Goal: Communication & Community: Answer question/provide support

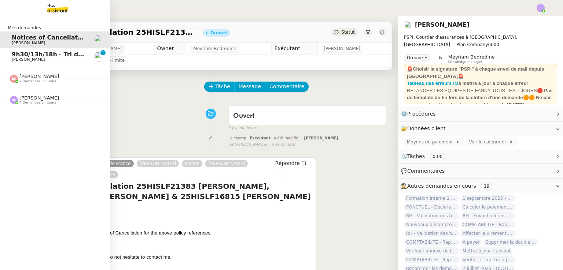
click at [12, 57] on span "9h30/13h/18h - Tri de la boite mail PRO - 29 août 2025" at bounding box center [102, 54] width 180 height 7
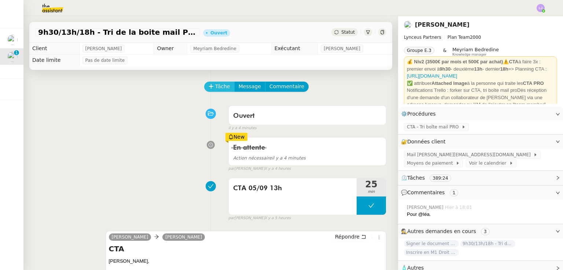
click at [208, 87] on icon at bounding box center [210, 86] width 5 height 5
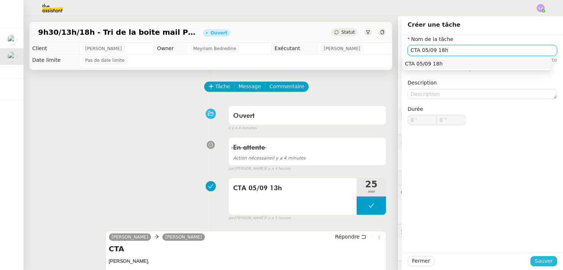
type input "CTA 05/09 18h"
click at [548, 260] on button "Sauver" at bounding box center [543, 261] width 27 height 10
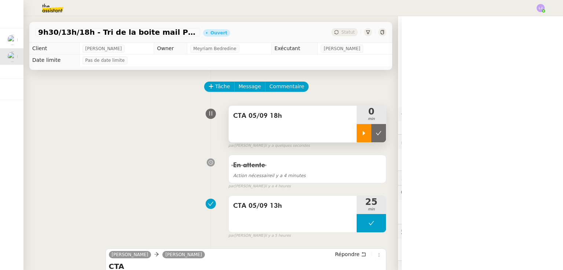
click at [356, 139] on div at bounding box center [363, 133] width 15 height 18
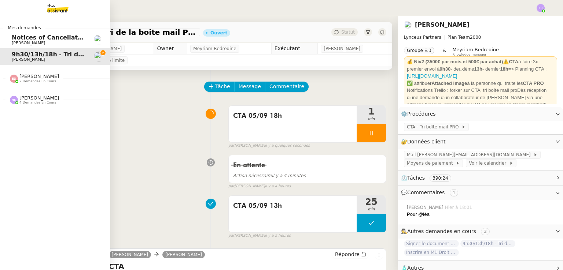
click at [13, 45] on link "Notices of Cancellation 25HISLF21383 [PERSON_NAME], 25HISLC19198 [PERSON_NAME] …" at bounding box center [55, 40] width 110 height 17
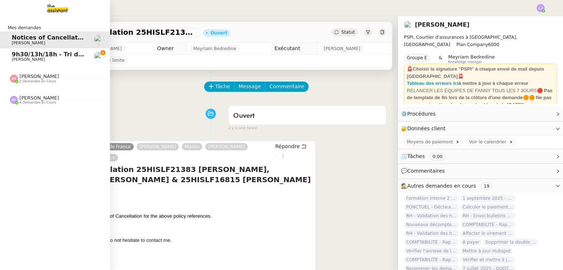
click at [54, 61] on span "[PERSON_NAME]" at bounding box center [49, 60] width 74 height 4
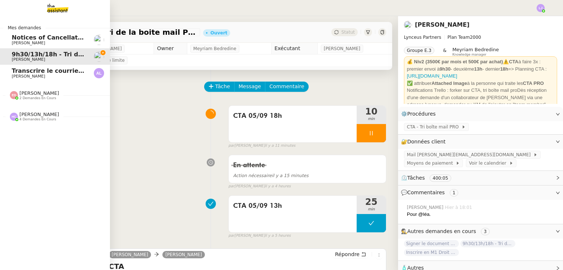
click at [22, 74] on span "[PERSON_NAME]" at bounding box center [28, 76] width 33 height 5
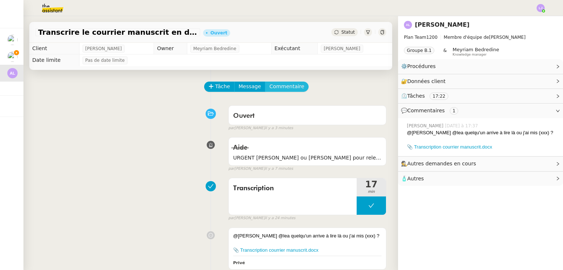
click at [284, 89] on span "Commentaire" at bounding box center [286, 86] width 35 height 8
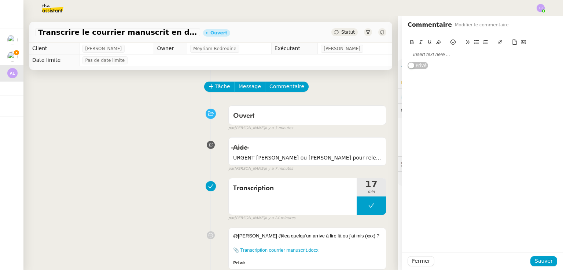
click at [425, 53] on div at bounding box center [481, 54] width 149 height 7
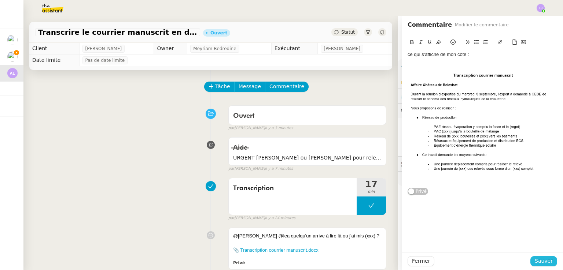
click at [543, 262] on span "Sauver" at bounding box center [543, 261] width 18 height 8
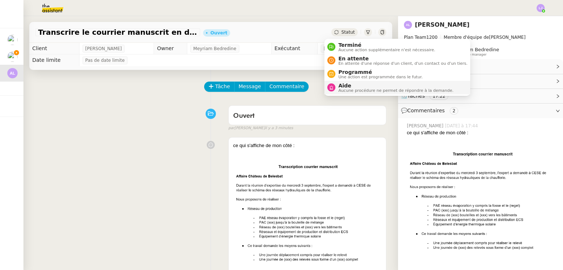
click at [352, 91] on span "Aucune procédure ne permet de répondre à la demande." at bounding box center [395, 91] width 115 height 4
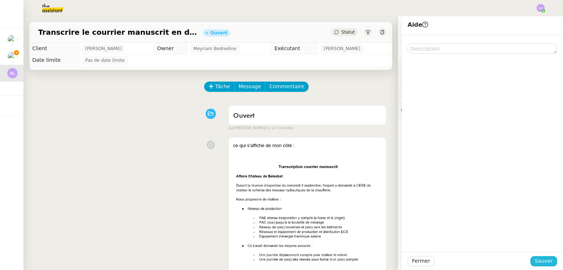
click at [543, 264] on span "Sauver" at bounding box center [543, 261] width 18 height 8
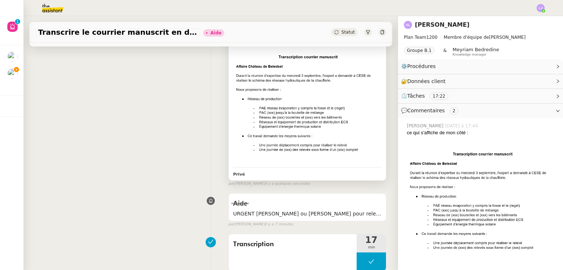
scroll to position [109, 0]
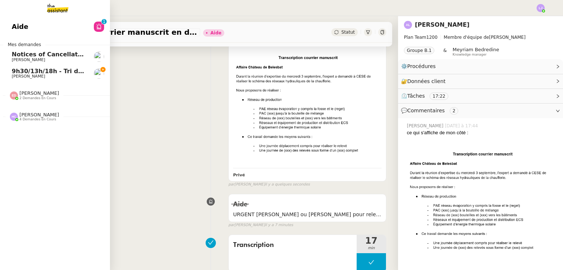
click at [14, 71] on span "9h30/13h/18h - Tri de la boite mail PRO - 29 août 2025" at bounding box center [102, 71] width 180 height 7
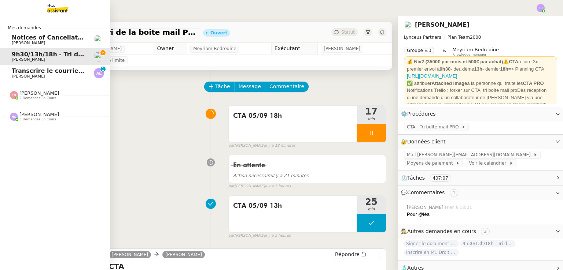
click at [27, 73] on span "Transcrire le courrier manuscrit en document Word" at bounding box center [96, 70] width 169 height 7
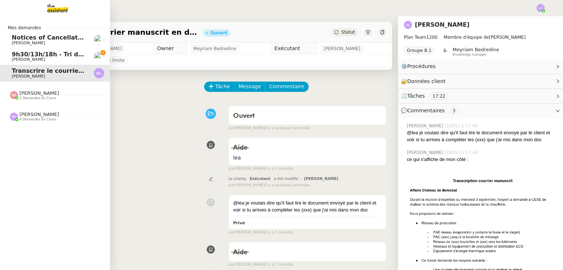
click at [32, 56] on span "9h30/13h/18h - Tri de la boite mail PRO - 29 août 2025" at bounding box center [102, 54] width 180 height 7
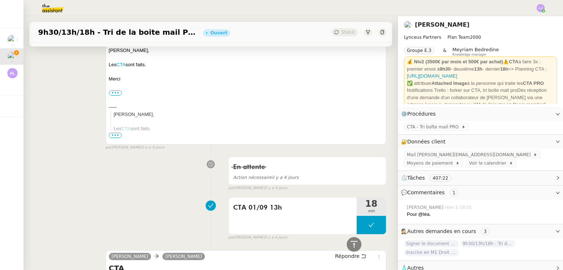
scroll to position [2827, 0]
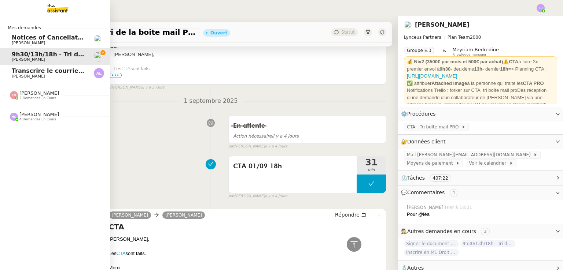
click at [28, 71] on span "Transcrire le courrier manuscrit en document Word" at bounding box center [96, 70] width 169 height 7
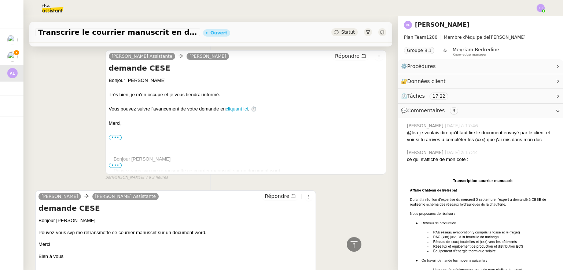
scroll to position [637, 0]
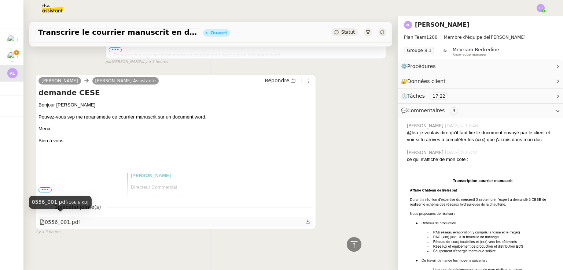
click at [62, 218] on div "0556_001.pdf" at bounding box center [60, 222] width 41 height 8
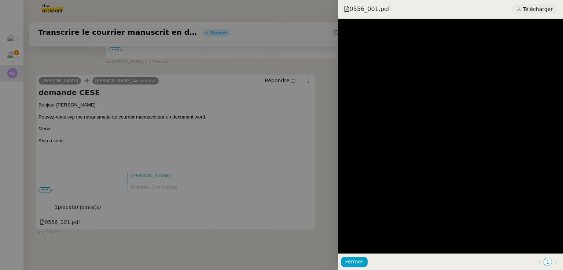
click at [530, 10] on span "Télécharger" at bounding box center [538, 9] width 30 height 10
click at [318, 91] on div at bounding box center [281, 135] width 563 height 270
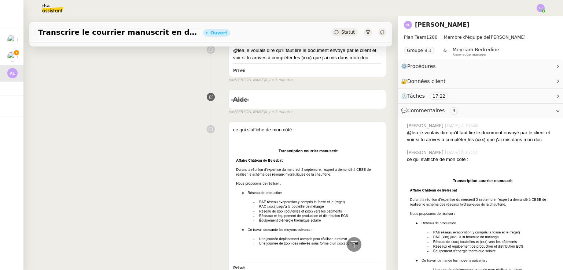
scroll to position [0, 0]
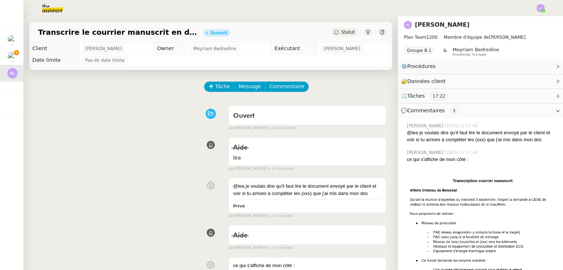
click at [331, 177] on div "@[PERSON_NAME] je voulais dire qu'il faut lire le document envoyé par le client…" at bounding box center [210, 197] width 351 height 44
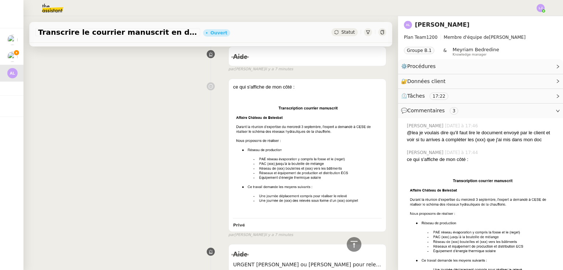
scroll to position [89, 0]
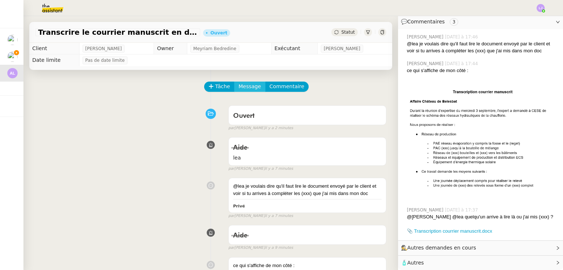
click at [234, 85] on button "Message" at bounding box center [249, 87] width 31 height 10
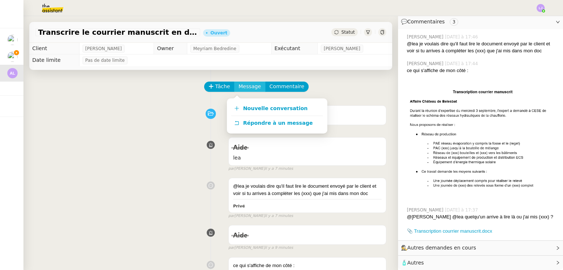
click at [234, 85] on button "Message" at bounding box center [249, 87] width 31 height 10
click at [225, 86] on button "Tâche" at bounding box center [219, 87] width 30 height 10
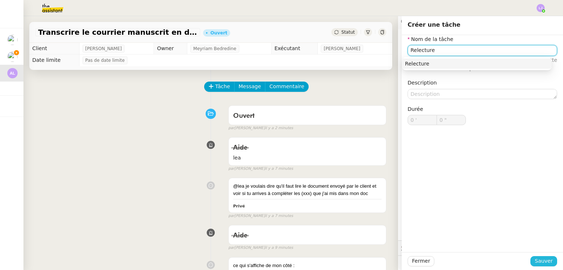
type input "Relecture"
click at [537, 266] on button "Sauver" at bounding box center [543, 261] width 27 height 10
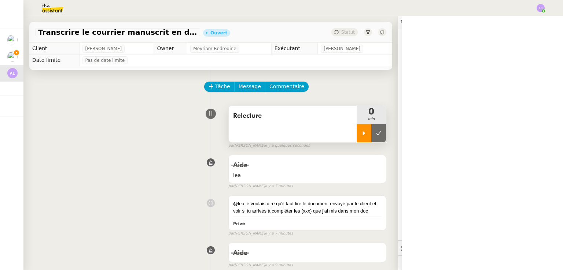
click at [359, 136] on div at bounding box center [363, 133] width 15 height 18
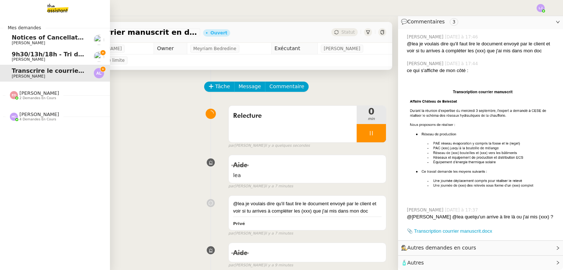
click at [12, 53] on span "9h30/13h/18h - Tri de la boite mail PRO - 29 août 2025" at bounding box center [102, 54] width 180 height 7
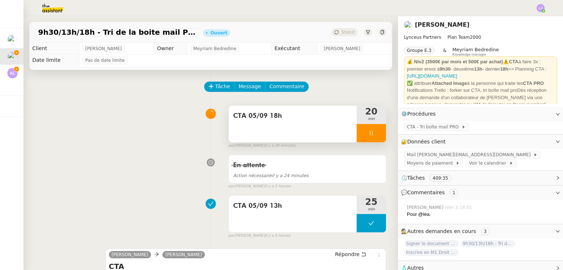
click at [370, 134] on icon at bounding box center [371, 133] width 3 height 4
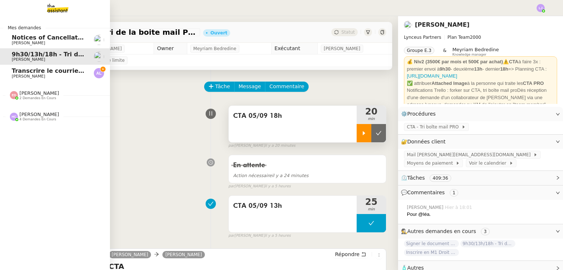
click at [39, 76] on span "[PERSON_NAME]" at bounding box center [49, 76] width 74 height 4
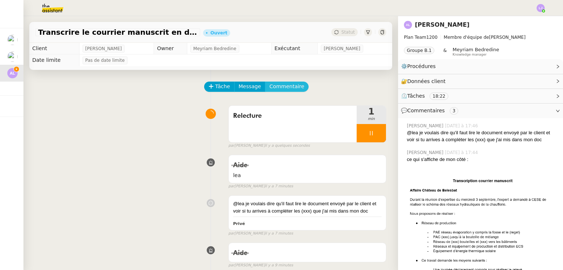
click at [269, 84] on span "Commentaire" at bounding box center [286, 86] width 35 height 8
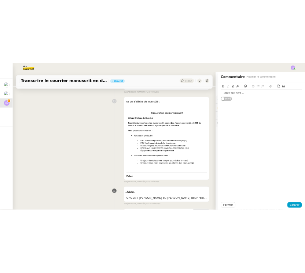
scroll to position [212, 0]
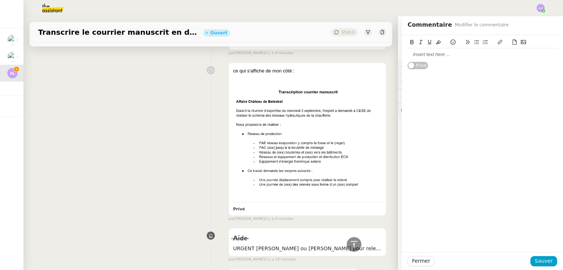
click at [422, 56] on div at bounding box center [481, 54] width 149 height 7
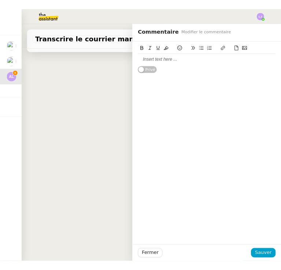
scroll to position [193, 0]
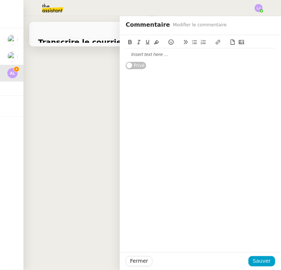
click at [152, 45] on button at bounding box center [156, 42] width 9 height 8
click at [154, 42] on icon at bounding box center [156, 42] width 5 height 5
click at [149, 58] on div "﻿" at bounding box center [200, 54] width 149 height 7
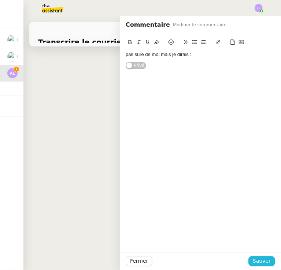
click at [263, 264] on span "Sauver" at bounding box center [262, 261] width 18 height 8
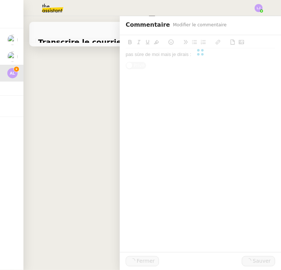
scroll to position [233, 0]
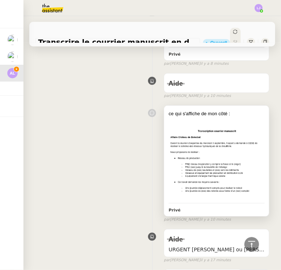
click at [202, 168] on img at bounding box center [217, 163] width 96 height 77
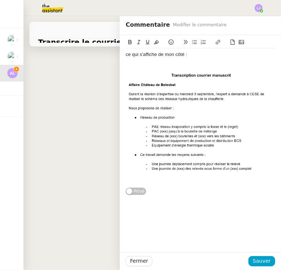
click at [185, 122] on img at bounding box center [200, 124] width 149 height 119
click at [137, 255] on div "Fermer Sauver" at bounding box center [200, 261] width 161 height 18
click at [138, 261] on span "Fermer" at bounding box center [139, 261] width 18 height 8
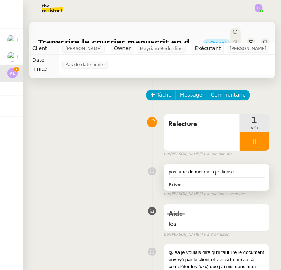
click at [208, 169] on div "pas sûre de moi mais je dirais :" at bounding box center [217, 172] width 96 height 7
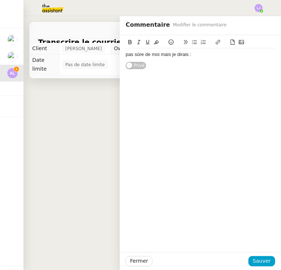
click at [252, 51] on div "pas sûre de moi mais je dirais :" at bounding box center [200, 54] width 149 height 12
click at [75, 160] on div "pas sûre de moi mais je dirais : Privé false par [PERSON_NAME] il y a quelques …" at bounding box center [152, 178] width 234 height 37
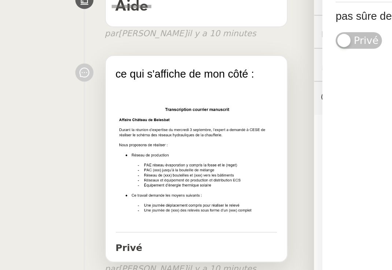
scroll to position [261, 0]
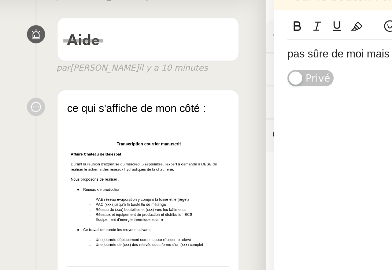
click at [272, 78] on div "pas sûre de moi mais je dirais :" at bounding box center [311, 75] width 149 height 12
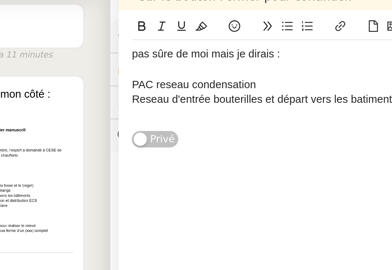
click at [280, 95] on div "Reseau d'entrée bouterilles et départ vers les batiments" at bounding box center [311, 95] width 149 height 7
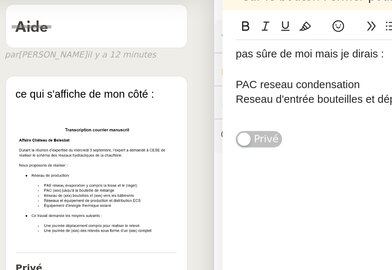
click at [237, 84] on div at bounding box center [311, 81] width 149 height 7
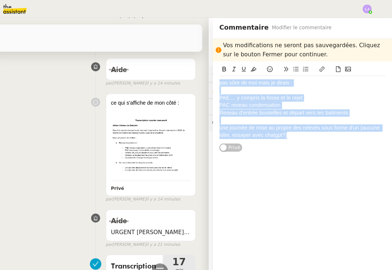
copy div "pas sûre de moi mais je dirais : PAE.... y compris la fosse et le rejet PAC res…"
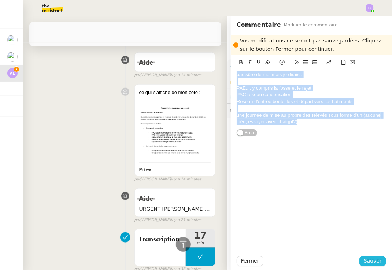
click at [375, 262] on span "Sauver" at bounding box center [373, 261] width 18 height 8
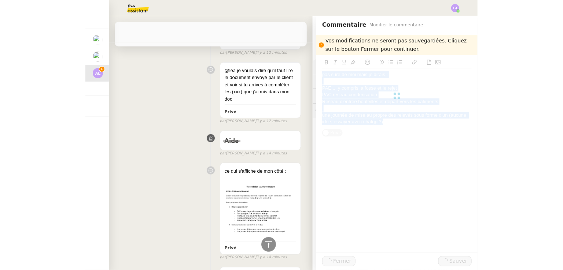
scroll to position [339, 0]
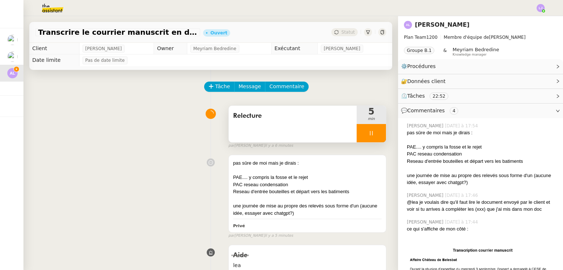
click at [374, 133] on div at bounding box center [370, 133] width 29 height 18
click at [374, 133] on button at bounding box center [378, 133] width 15 height 18
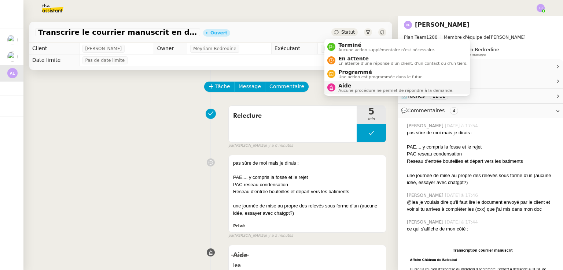
click at [353, 85] on span "Aide" at bounding box center [395, 86] width 115 height 6
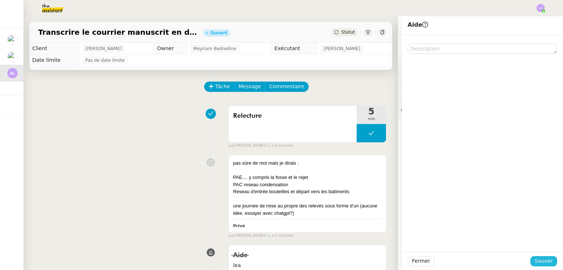
click at [537, 264] on span "Sauver" at bounding box center [543, 261] width 18 height 8
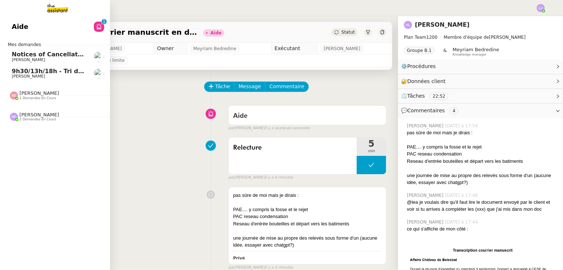
click at [35, 71] on span "9h30/13h/18h - Tri de la boite mail PRO - 29 août 2025" at bounding box center [102, 71] width 180 height 7
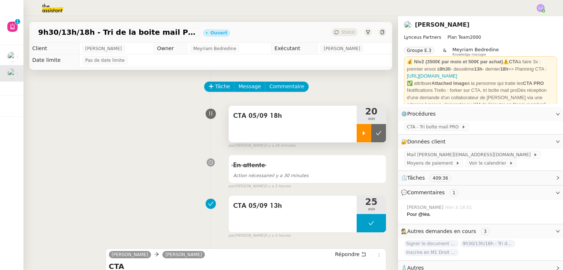
click at [361, 134] on icon at bounding box center [364, 133] width 6 height 6
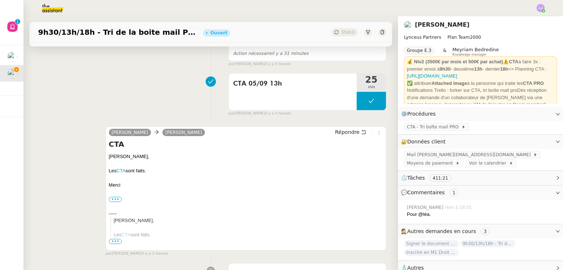
scroll to position [122, 0]
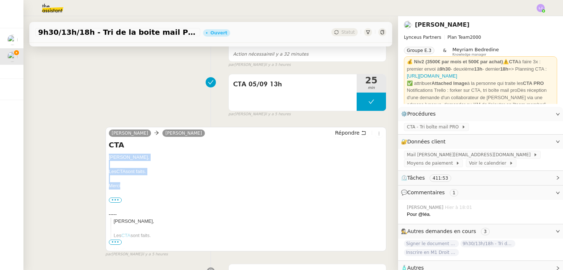
drag, startPoint x: 125, startPoint y: 186, endPoint x: 104, endPoint y: 159, distance: 33.6
click at [106, 159] on div "[PERSON_NAME] [PERSON_NAME] Répondre CTA [PERSON_NAME], Les CTA sont faits. [GE…" at bounding box center [246, 189] width 281 height 125
copy div "[PERSON_NAME], Les CTA sont faits. [GEOGRAPHIC_DATA]"
click at [339, 136] on span "Répondre" at bounding box center [347, 132] width 25 height 7
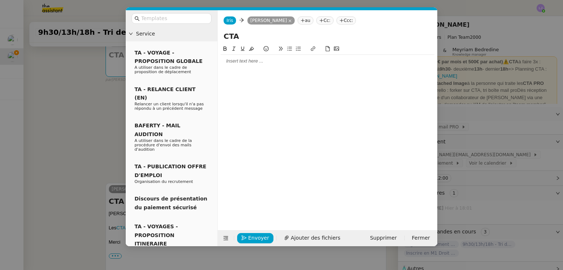
click at [311, 58] on div at bounding box center [328, 61] width 214 height 12
paste div
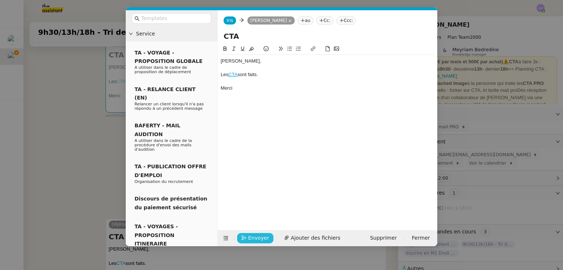
click at [267, 236] on button "Envoyer" at bounding box center [255, 238] width 36 height 10
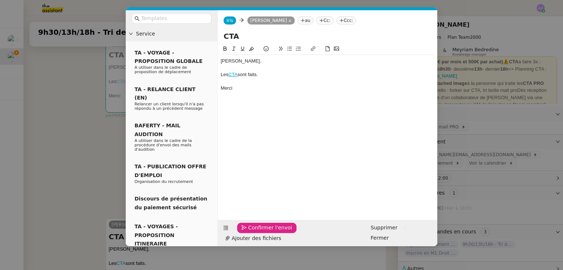
click at [267, 232] on span "Confirmer l'envoi" at bounding box center [270, 228] width 44 height 8
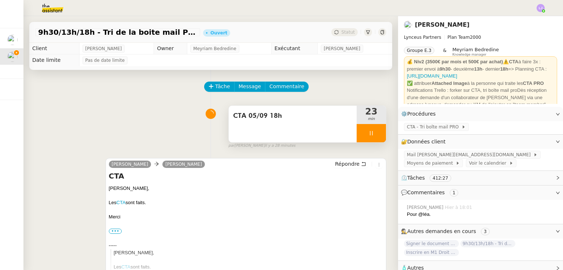
click at [372, 135] on div at bounding box center [370, 133] width 29 height 18
click at [372, 135] on button at bounding box center [378, 133] width 15 height 18
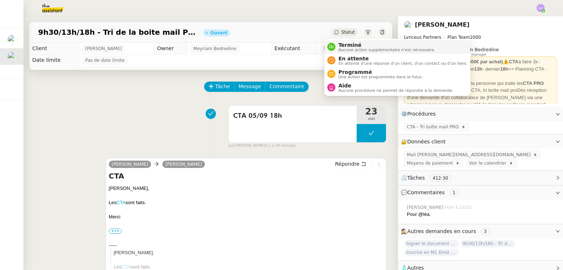
click at [346, 43] on span "Terminé" at bounding box center [386, 45] width 97 height 6
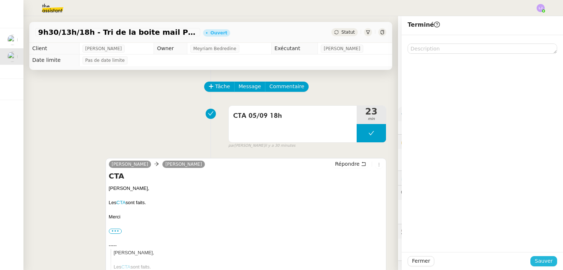
click at [535, 258] on span "Sauver" at bounding box center [543, 261] width 18 height 8
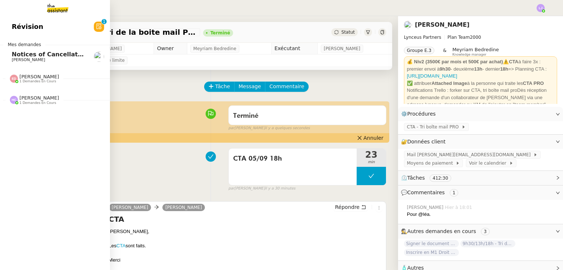
click at [14, 42] on span "Mes demandes" at bounding box center [24, 44] width 42 height 7
click at [37, 56] on span "Notices of Cancellation 25HISLF21383 [PERSON_NAME], 25HISLC19198 [PERSON_NAME] …" at bounding box center [214, 54] width 404 height 7
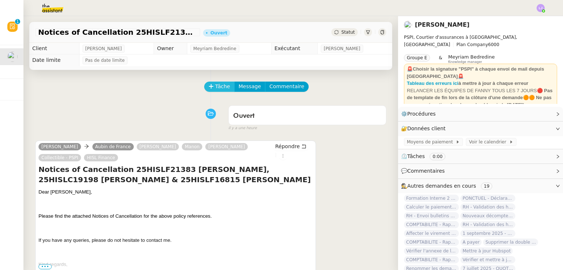
click at [204, 85] on button "Tâche" at bounding box center [219, 87] width 30 height 10
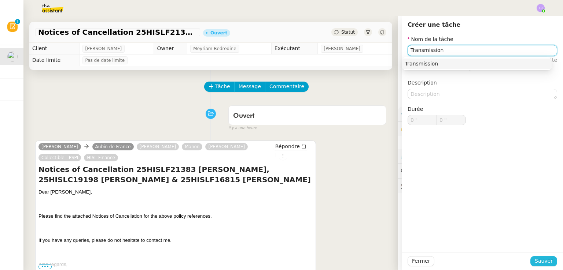
type input "Transmission"
click at [539, 260] on span "Sauver" at bounding box center [543, 261] width 18 height 8
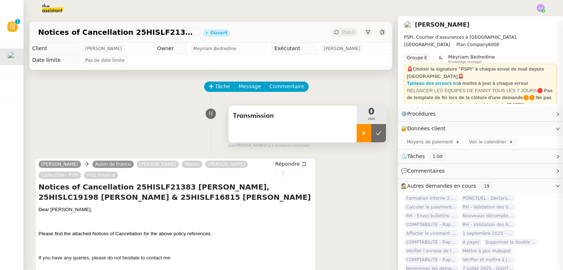
click at [356, 132] on div at bounding box center [363, 133] width 15 height 18
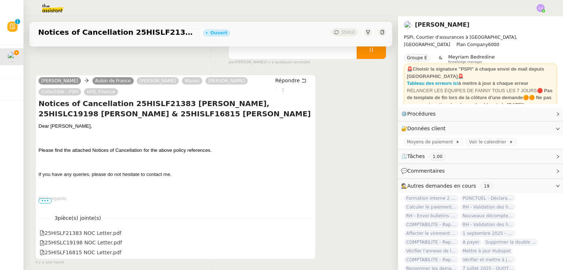
scroll to position [82, 0]
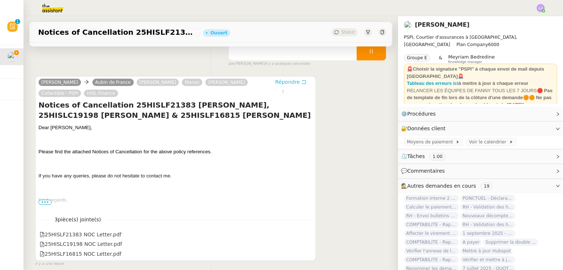
click at [275, 81] on span "Répondre" at bounding box center [287, 81] width 25 height 7
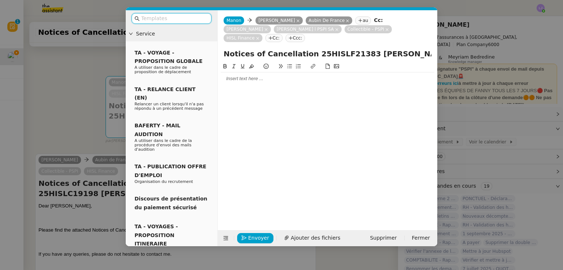
click at [296, 20] on icon at bounding box center [298, 21] width 4 height 4
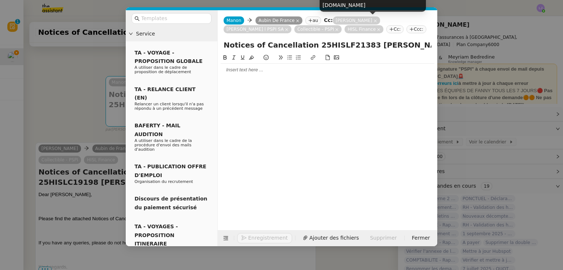
click at [374, 20] on icon at bounding box center [375, 20] width 3 height 3
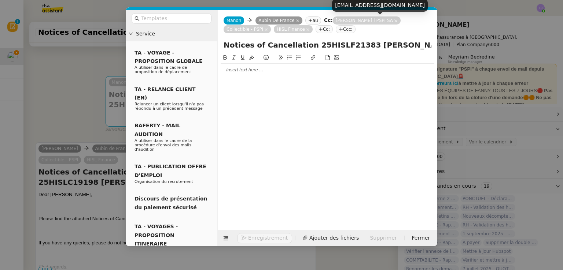
click at [394, 20] on icon at bounding box center [396, 21] width 4 height 4
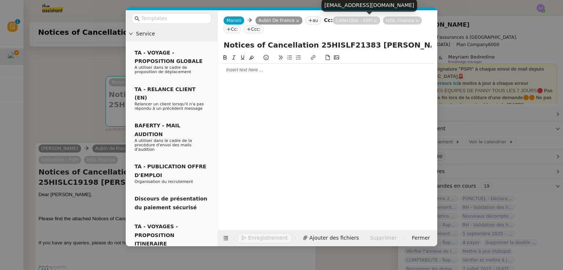
click at [373, 19] on icon at bounding box center [375, 21] width 4 height 4
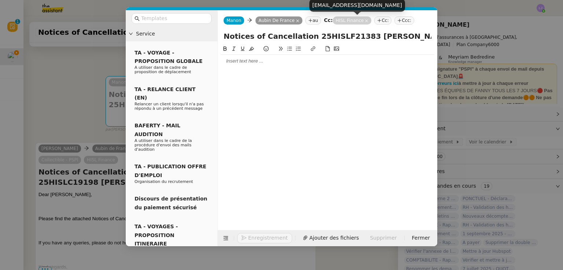
click at [355, 21] on nz-tag "HISL Finance" at bounding box center [352, 20] width 39 height 8
click at [365, 21] on icon at bounding box center [367, 21] width 4 height 4
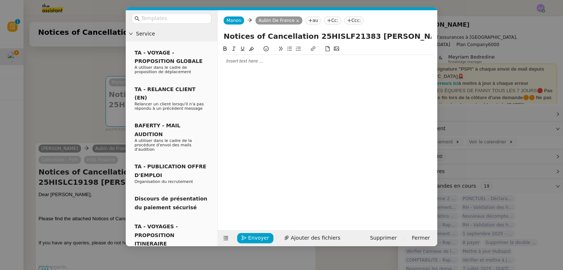
click at [287, 60] on div at bounding box center [328, 61] width 214 height 7
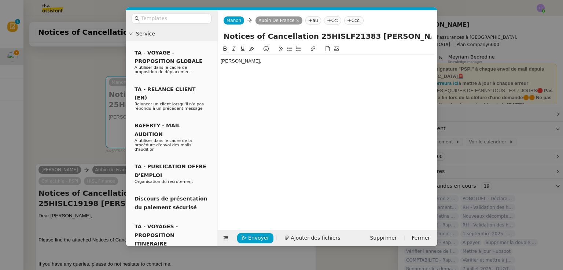
click at [71, 140] on nz-modal-container "Service TA - VOYAGE - PROPOSITION GLOBALE A utiliser dans le cadre de propositi…" at bounding box center [281, 135] width 563 height 270
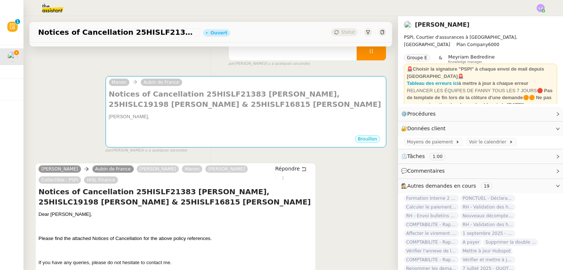
click at [328, 194] on div "[PERSON_NAME] Aubin de France [PERSON_NAME] [PERSON_NAME] Collectible - PSPI HI…" at bounding box center [210, 254] width 351 height 197
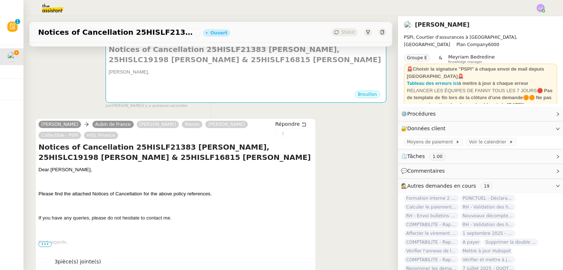
scroll to position [108, 0]
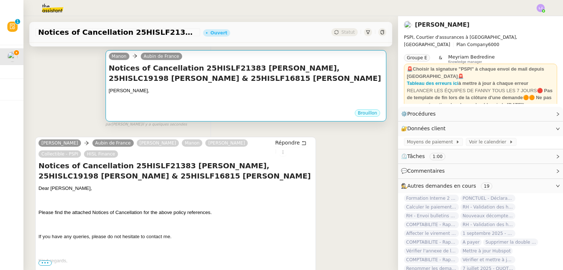
click at [186, 118] on div "Brouillon" at bounding box center [246, 114] width 274 height 11
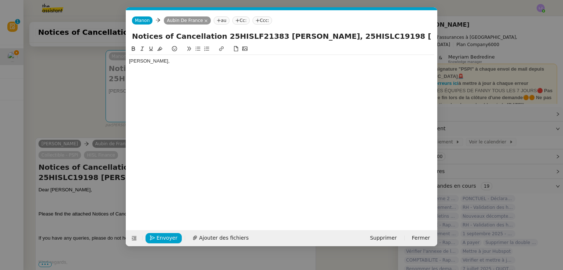
scroll to position [0, 15]
click at [186, 66] on div at bounding box center [281, 68] width 305 height 7
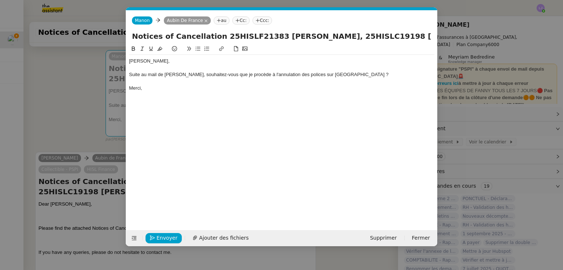
click at [90, 192] on nz-modal-container "Service TA - VOYAGE - PROPOSITION GLOBALE A utiliser dans le cadre de propositi…" at bounding box center [281, 135] width 563 height 270
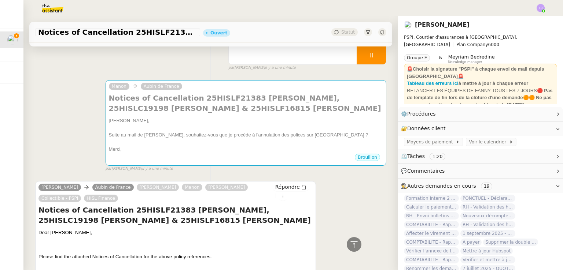
scroll to position [74, 0]
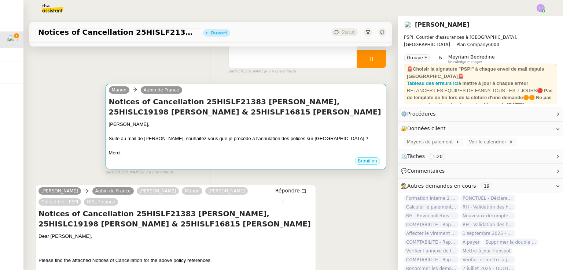
click at [232, 150] on div "Merci," at bounding box center [246, 152] width 274 height 7
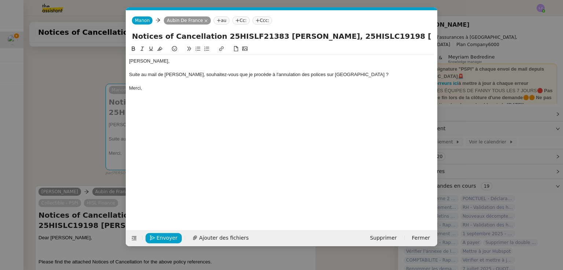
scroll to position [0, 15]
click at [173, 236] on span "Envoyer" at bounding box center [166, 238] width 21 height 8
click at [173, 236] on span "Confirmer l'envoi" at bounding box center [178, 238] width 44 height 8
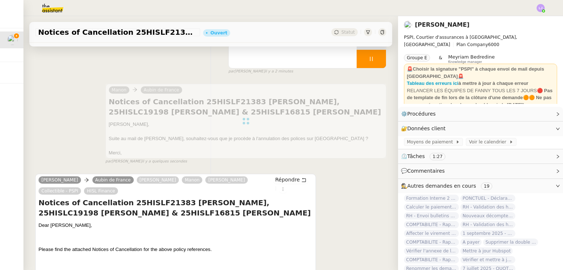
scroll to position [0, 0]
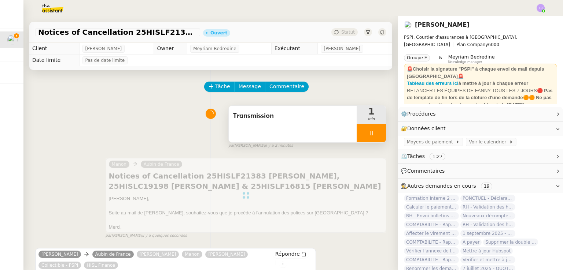
click at [370, 135] on div at bounding box center [370, 133] width 29 height 18
click at [376, 135] on icon at bounding box center [379, 133] width 6 height 6
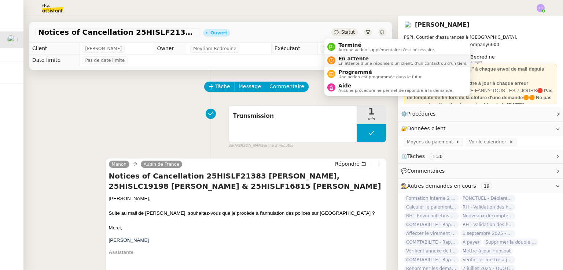
click at [345, 62] on span "En attente d'une réponse d'un client, d'un contact ou d'un tiers." at bounding box center [402, 64] width 129 height 4
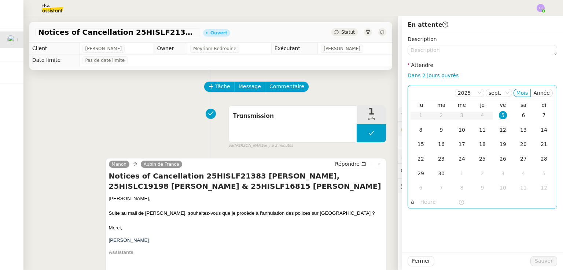
click at [501, 130] on td "12" at bounding box center [502, 130] width 21 height 15
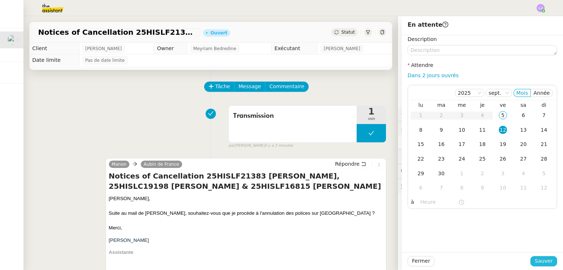
click at [544, 261] on span "Sauver" at bounding box center [543, 261] width 18 height 8
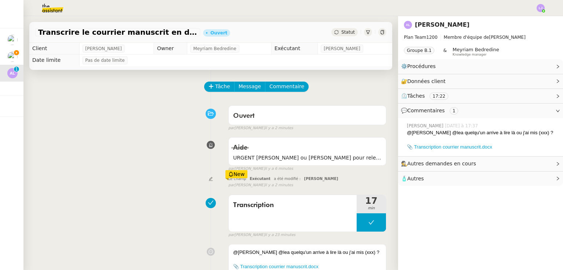
click at [129, 150] on div "Aide URGENT [PERSON_NAME] ou [PERSON_NAME] pour relecture false par [PERSON_NAM…" at bounding box center [210, 153] width 351 height 38
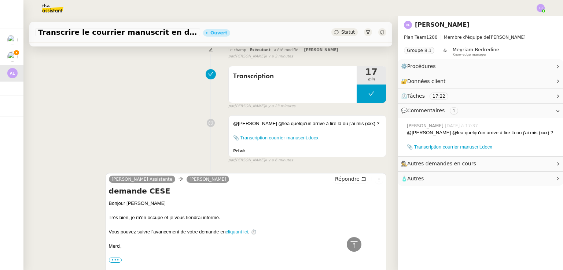
scroll to position [127, 0]
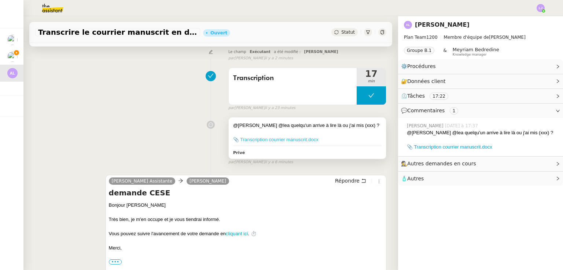
click at [304, 138] on link "📎 Transcription courrier manuscrit.docx" at bounding box center [275, 139] width 85 height 5
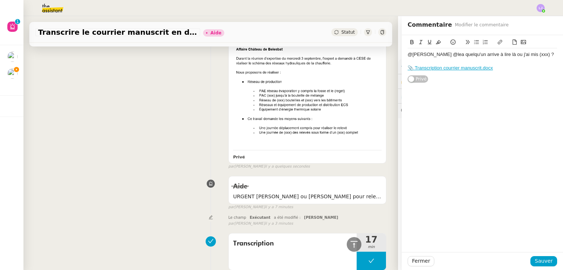
scroll to position [289, 0]
